Goal: Navigation & Orientation: Find specific page/section

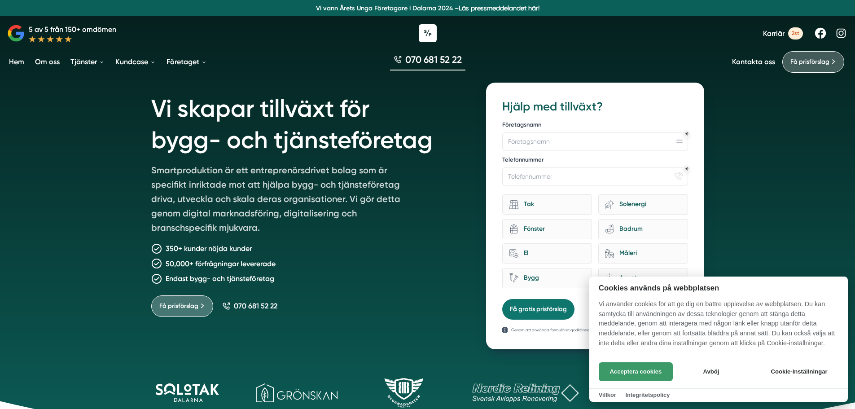
click at [649, 370] on button "Acceptera cookies" at bounding box center [635, 371] width 74 height 19
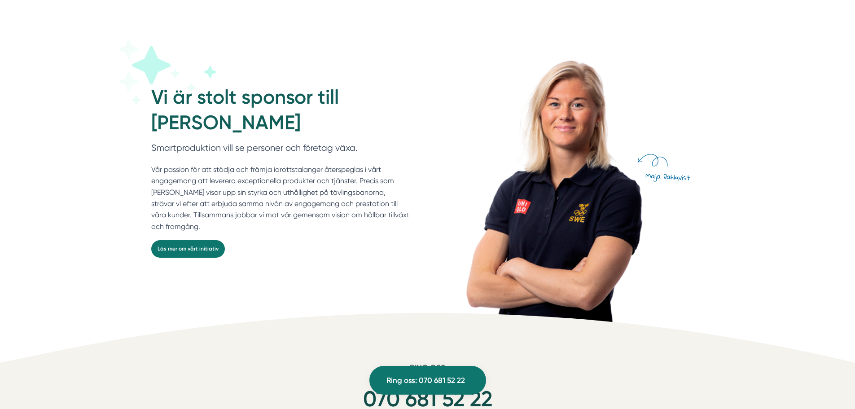
scroll to position [2422, 0]
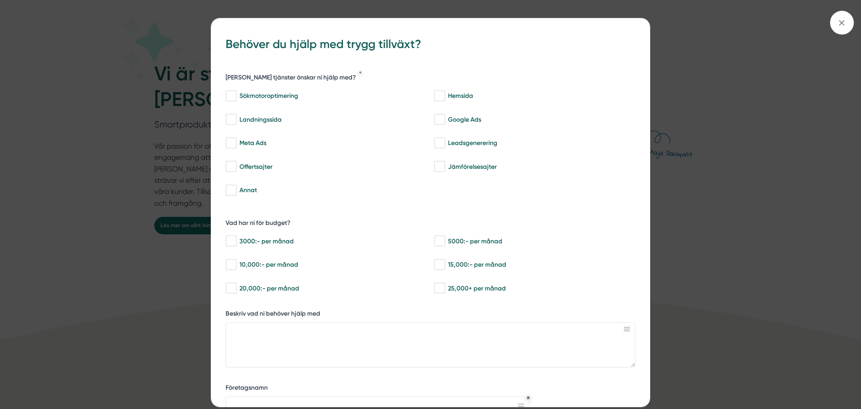
click at [36, 223] on div "bbc9b822-b2c6-488a-ab3e-9a2d59e49c7c Behöver du hjälp med trygg tillväxt? [PERS…" at bounding box center [430, 204] width 861 height 409
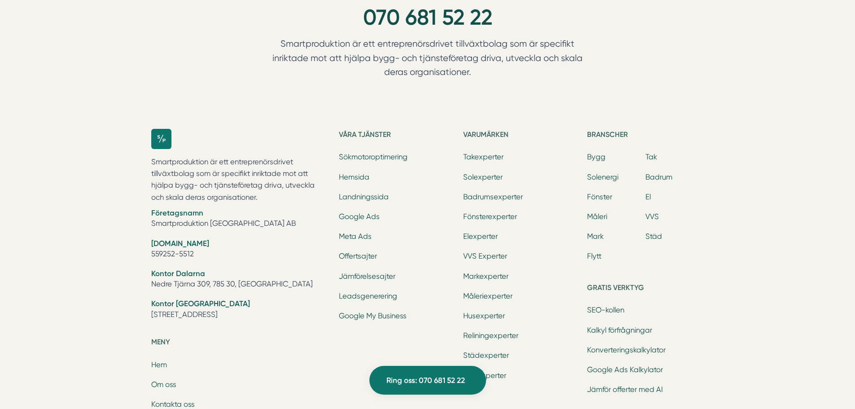
scroll to position [2781, 0]
click at [169, 382] on link "Om oss" at bounding box center [163, 383] width 25 height 9
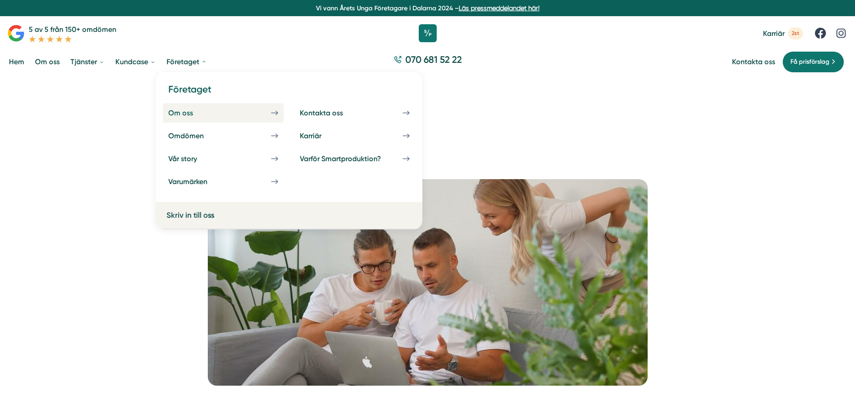
click at [190, 112] on div "Om oss" at bounding box center [191, 113] width 46 height 9
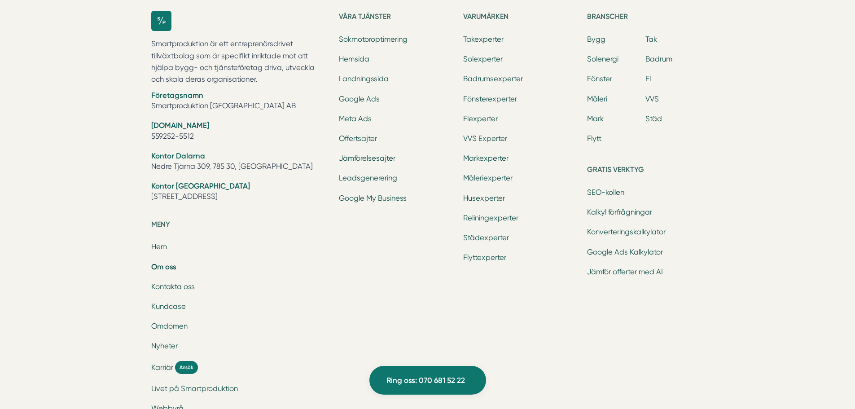
scroll to position [2916, 0]
